Goal: Task Accomplishment & Management: Manage account settings

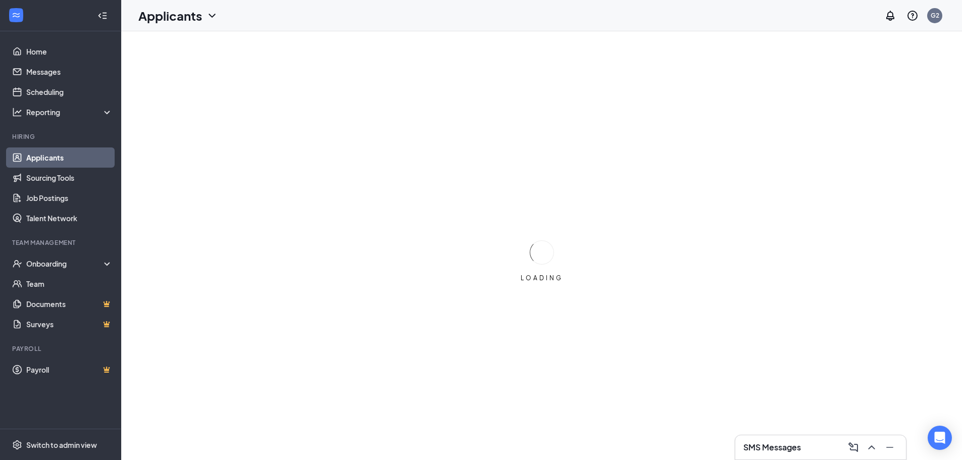
click at [31, 159] on link "Applicants" at bounding box center [69, 157] width 86 height 20
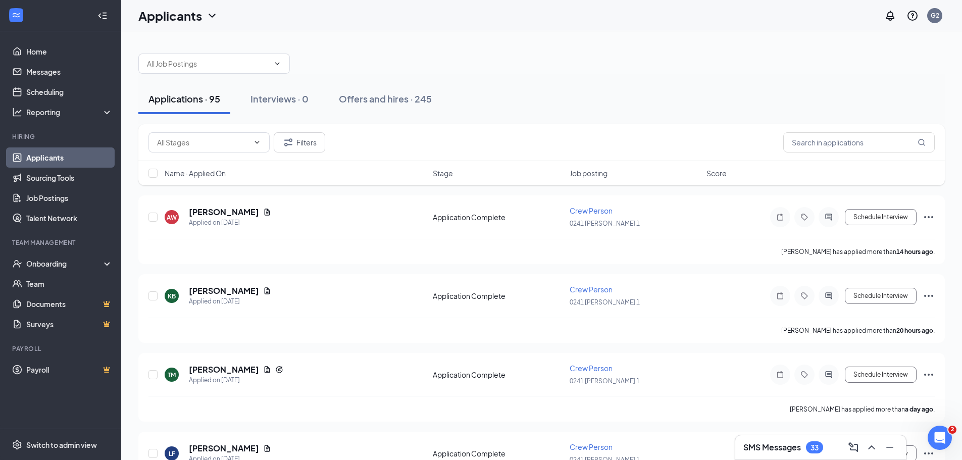
click at [843, 59] on div at bounding box center [541, 58] width 806 height 30
click at [50, 267] on div "Onboarding" at bounding box center [65, 263] width 78 height 10
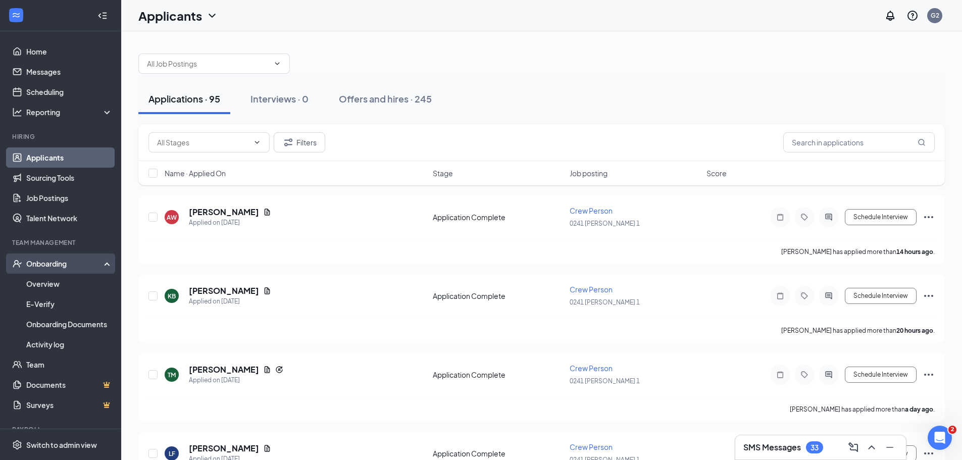
click at [38, 266] on div "Onboarding" at bounding box center [65, 263] width 78 height 10
click at [40, 267] on div "Onboarding" at bounding box center [65, 263] width 78 height 10
drag, startPoint x: 40, startPoint y: 283, endPoint x: 434, endPoint y: 146, distance: 416.4
click at [40, 283] on link "Overview" at bounding box center [69, 284] width 86 height 20
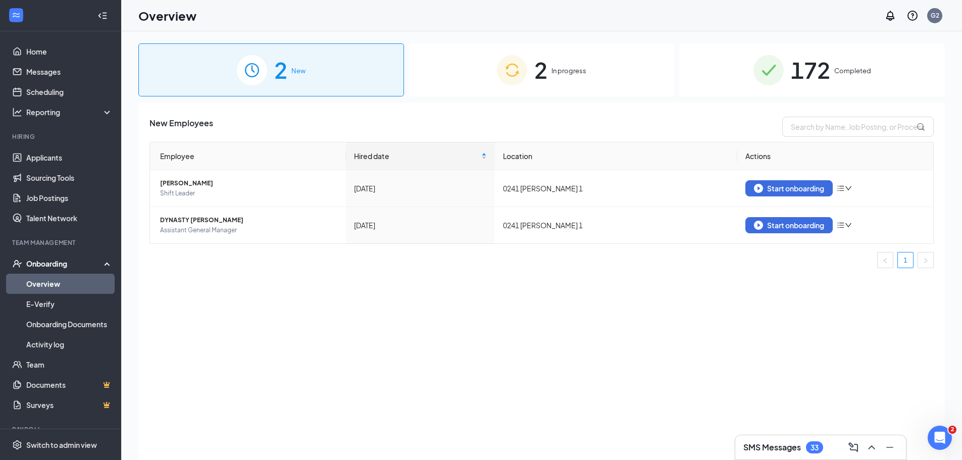
click at [565, 69] on span "In progress" at bounding box center [568, 71] width 35 height 10
